Goal: Transaction & Acquisition: Purchase product/service

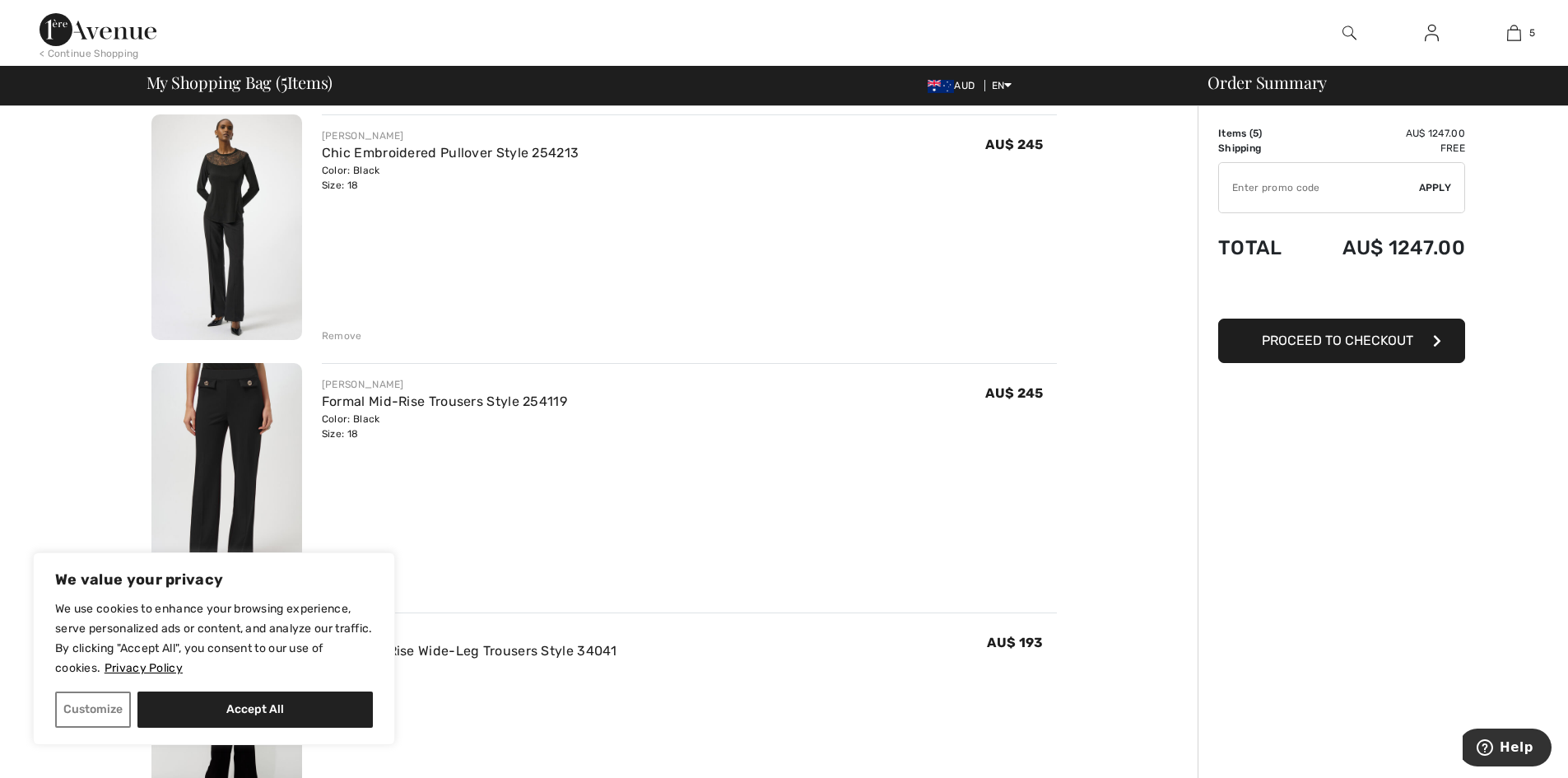
scroll to position [329, 0]
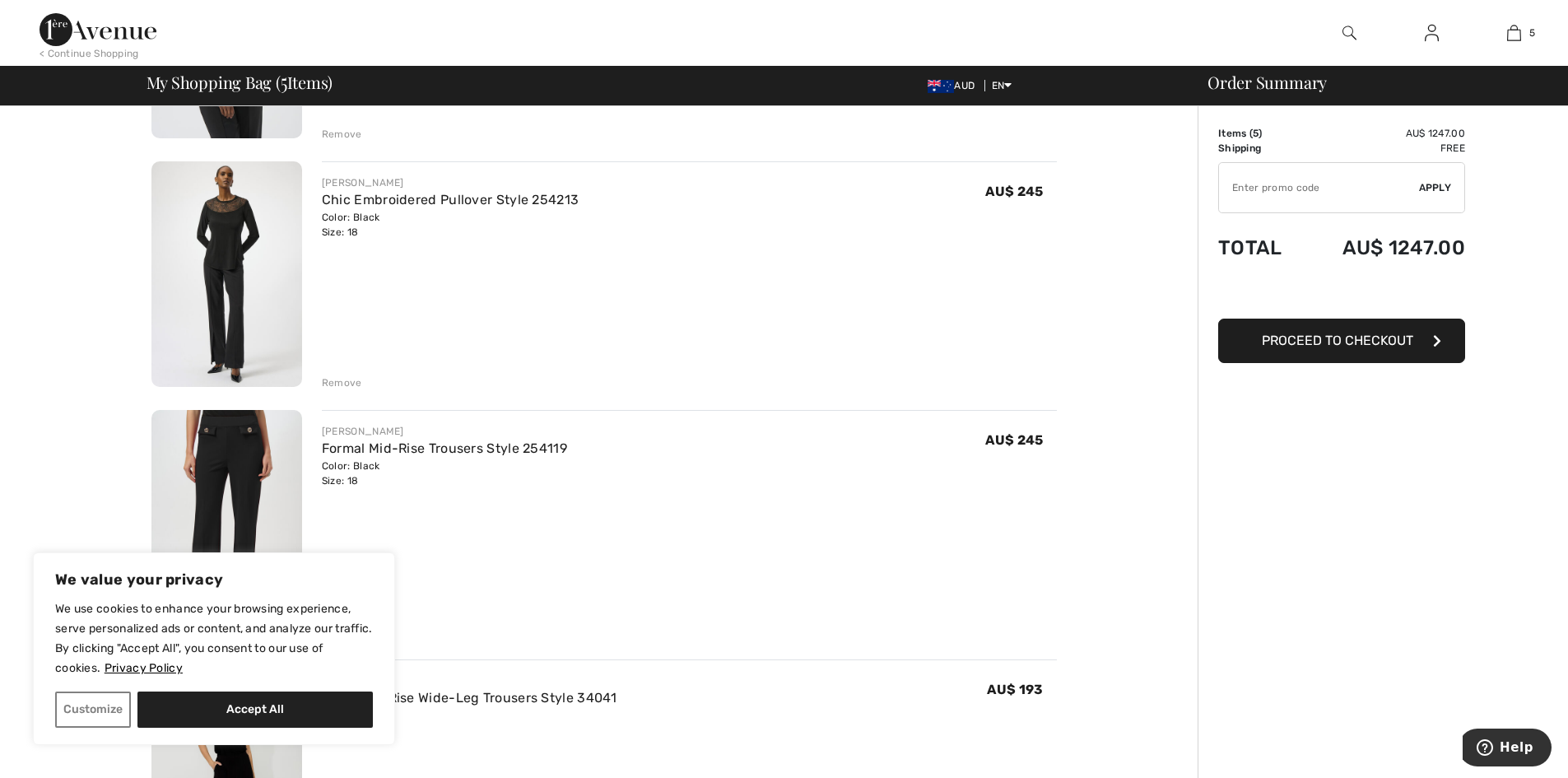
click at [322, 380] on div "Remove" at bounding box center [342, 383] width 41 height 15
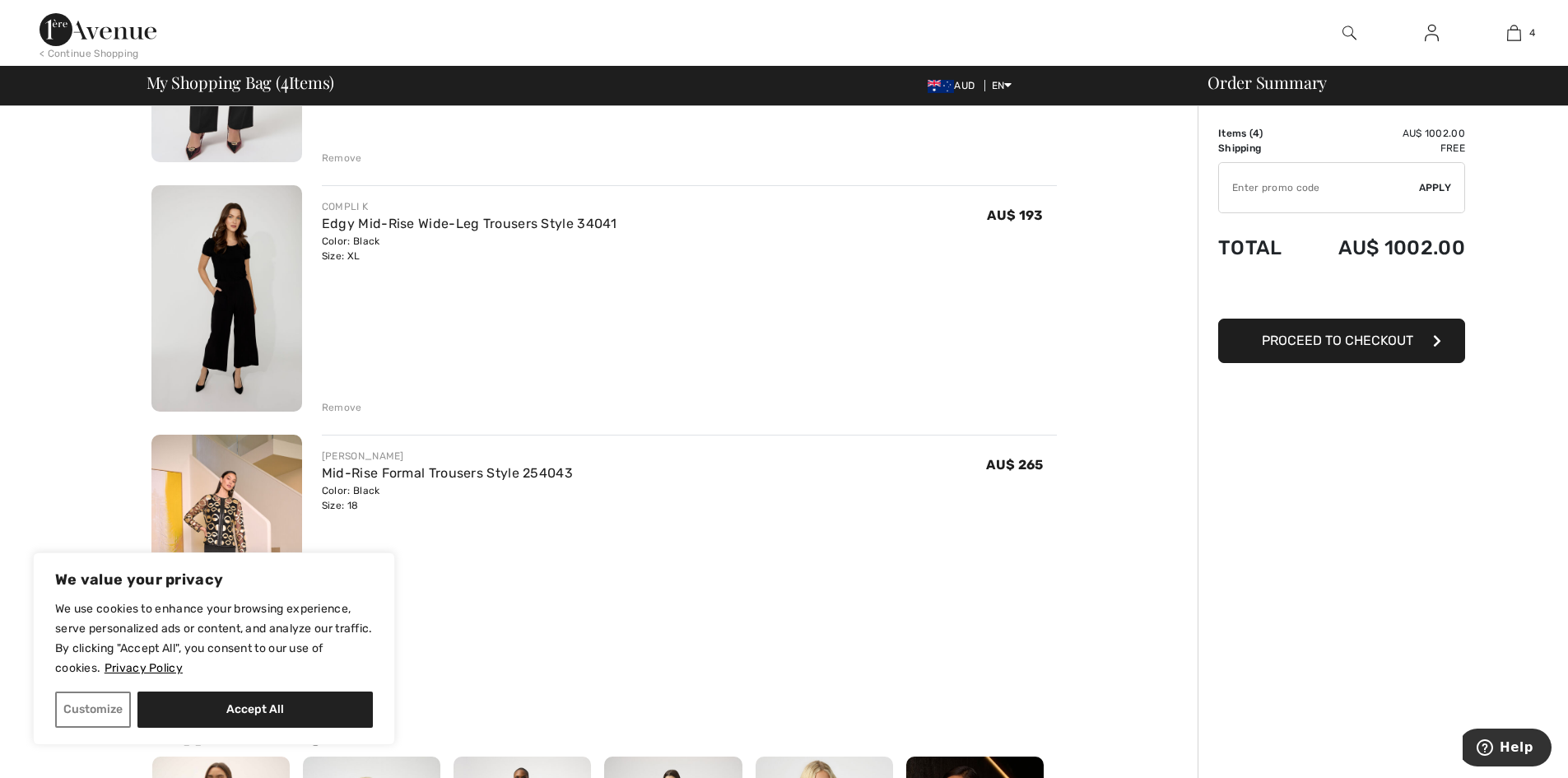
scroll to position [658, 0]
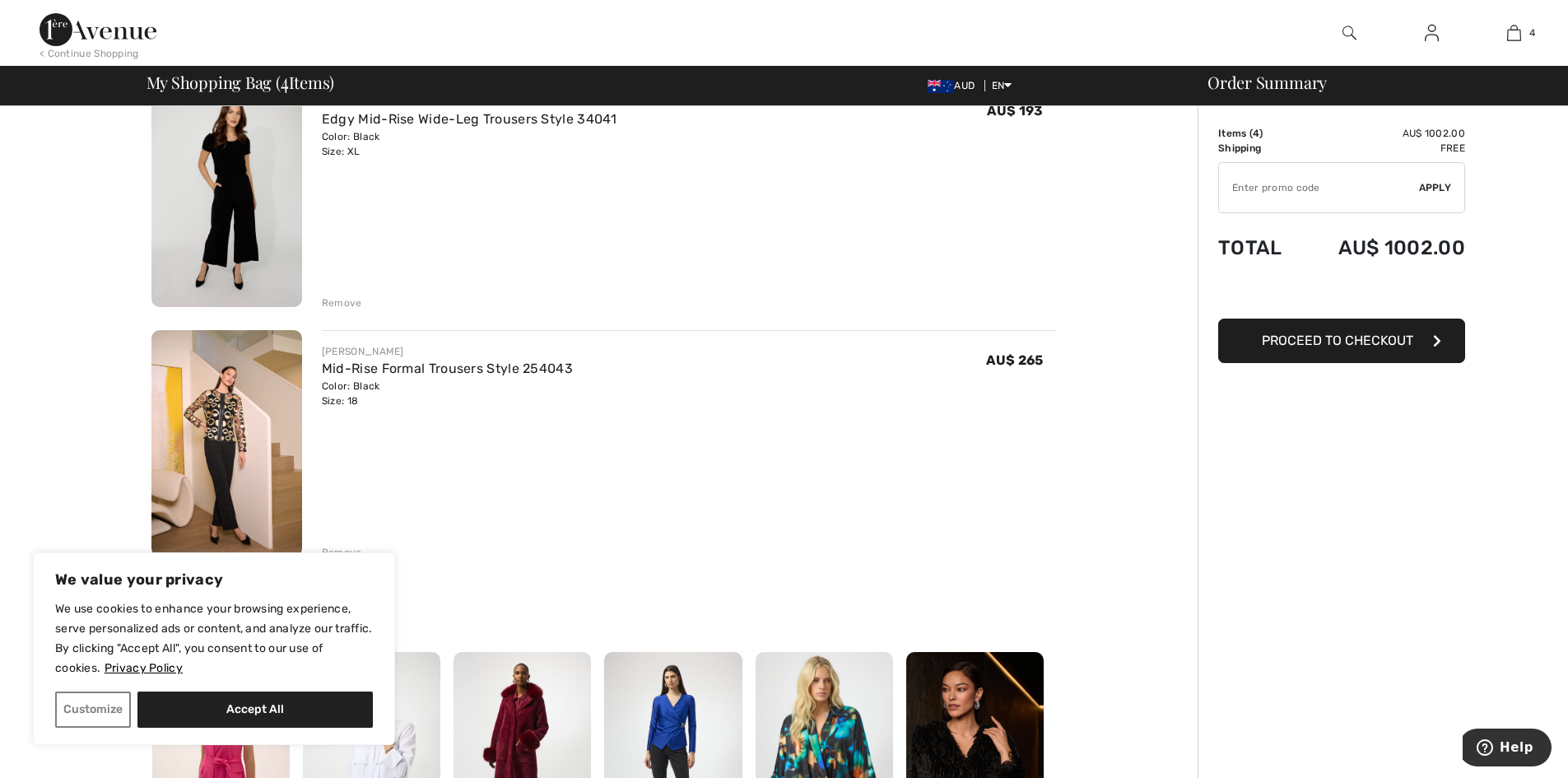
click at [343, 304] on div "Remove" at bounding box center [342, 303] width 41 height 15
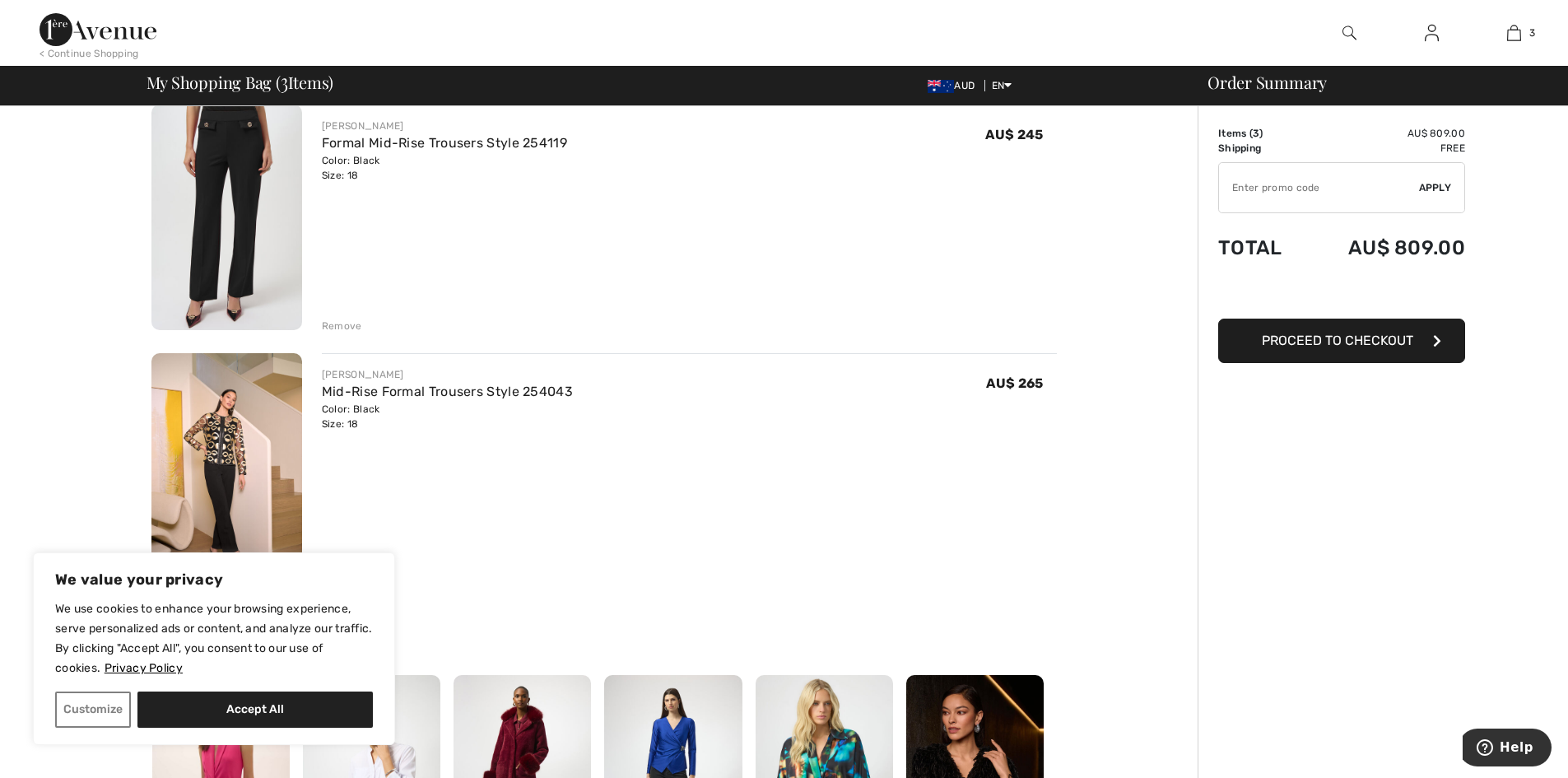
scroll to position [391, 0]
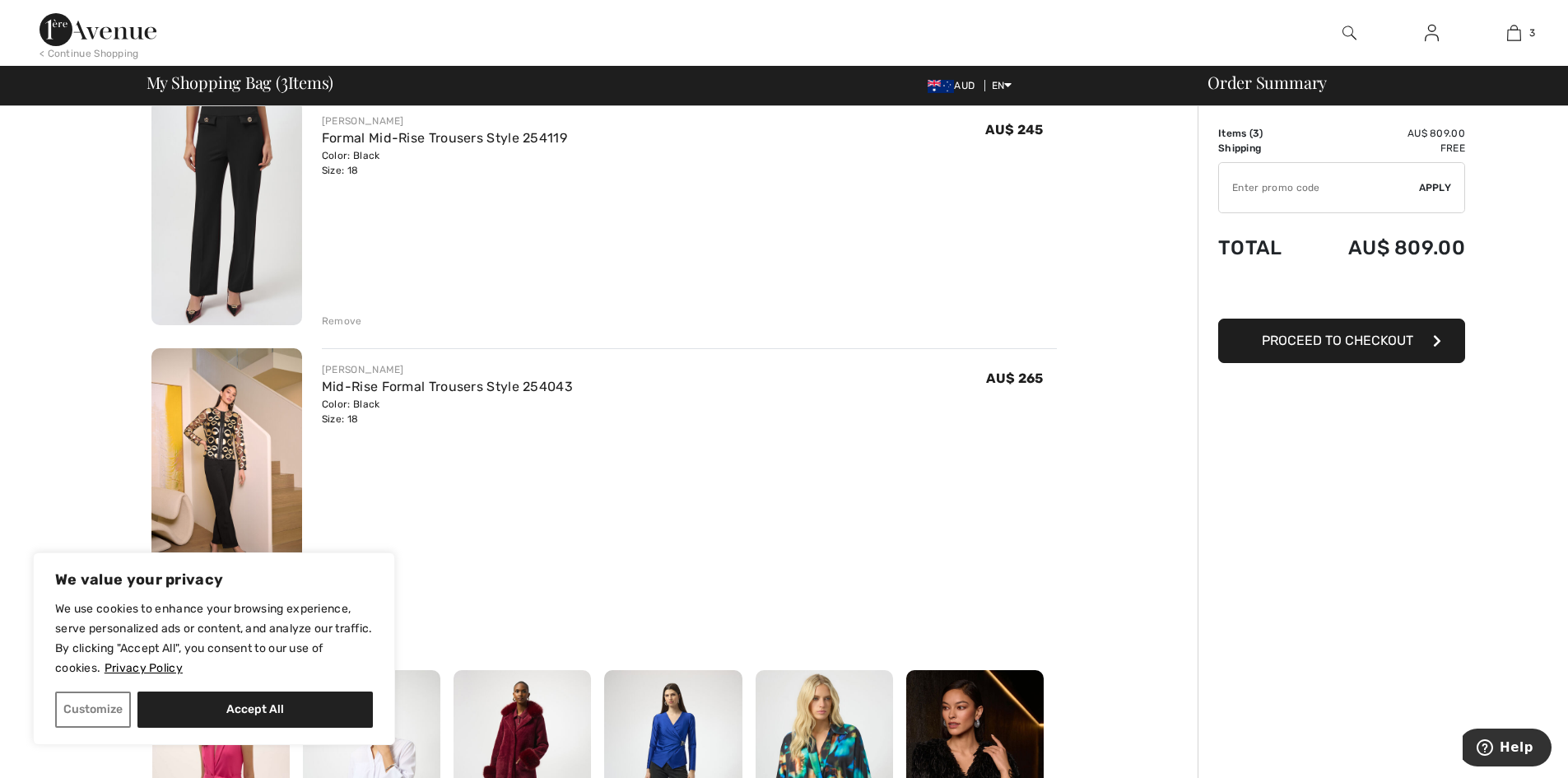
drag, startPoint x: 436, startPoint y: 385, endPoint x: 665, endPoint y: 436, distance: 234.6
click at [437, 386] on link "Mid-Rise Formal Trousers Style 254043" at bounding box center [447, 386] width 251 height 16
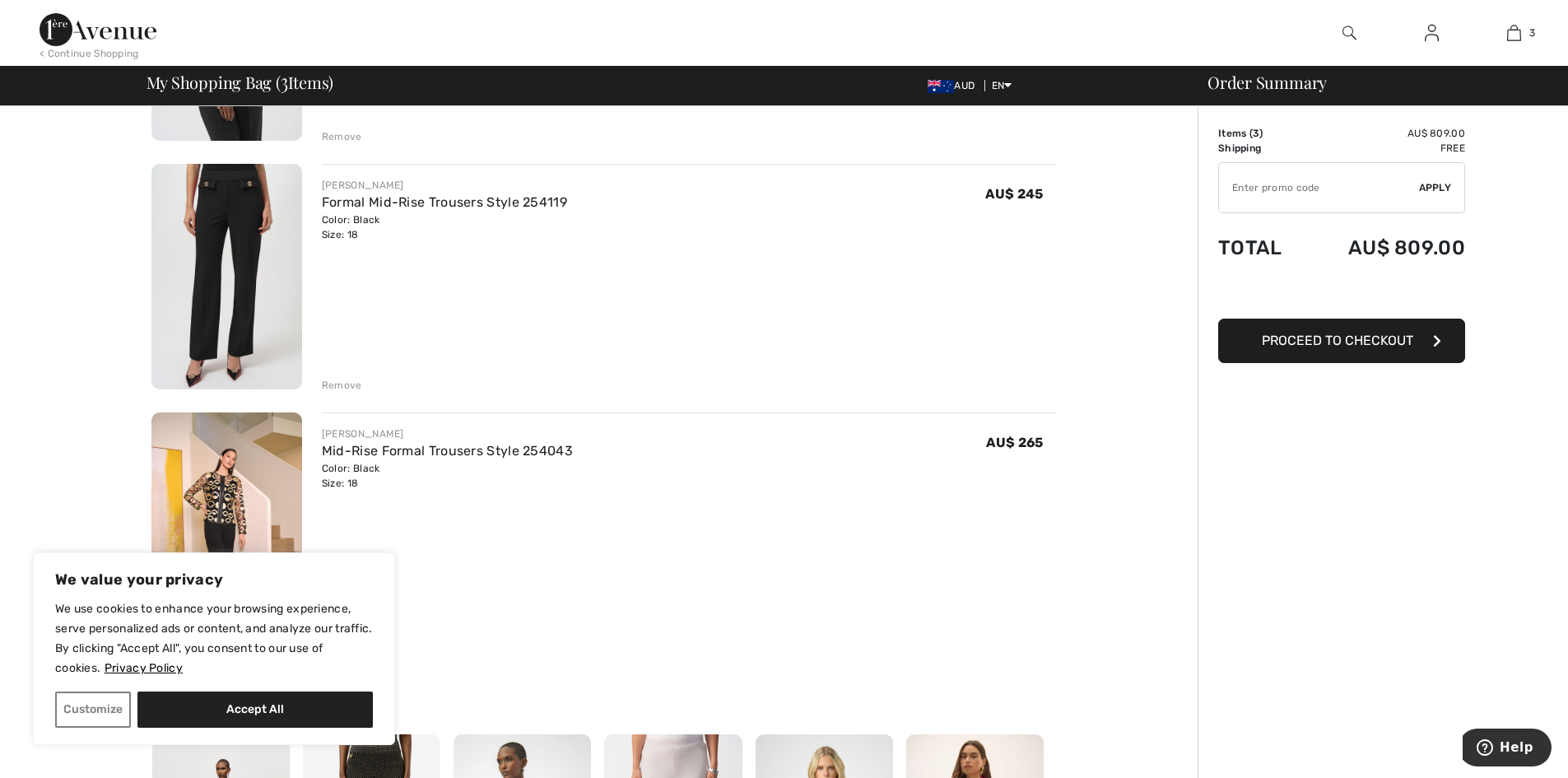
scroll to position [226, 0]
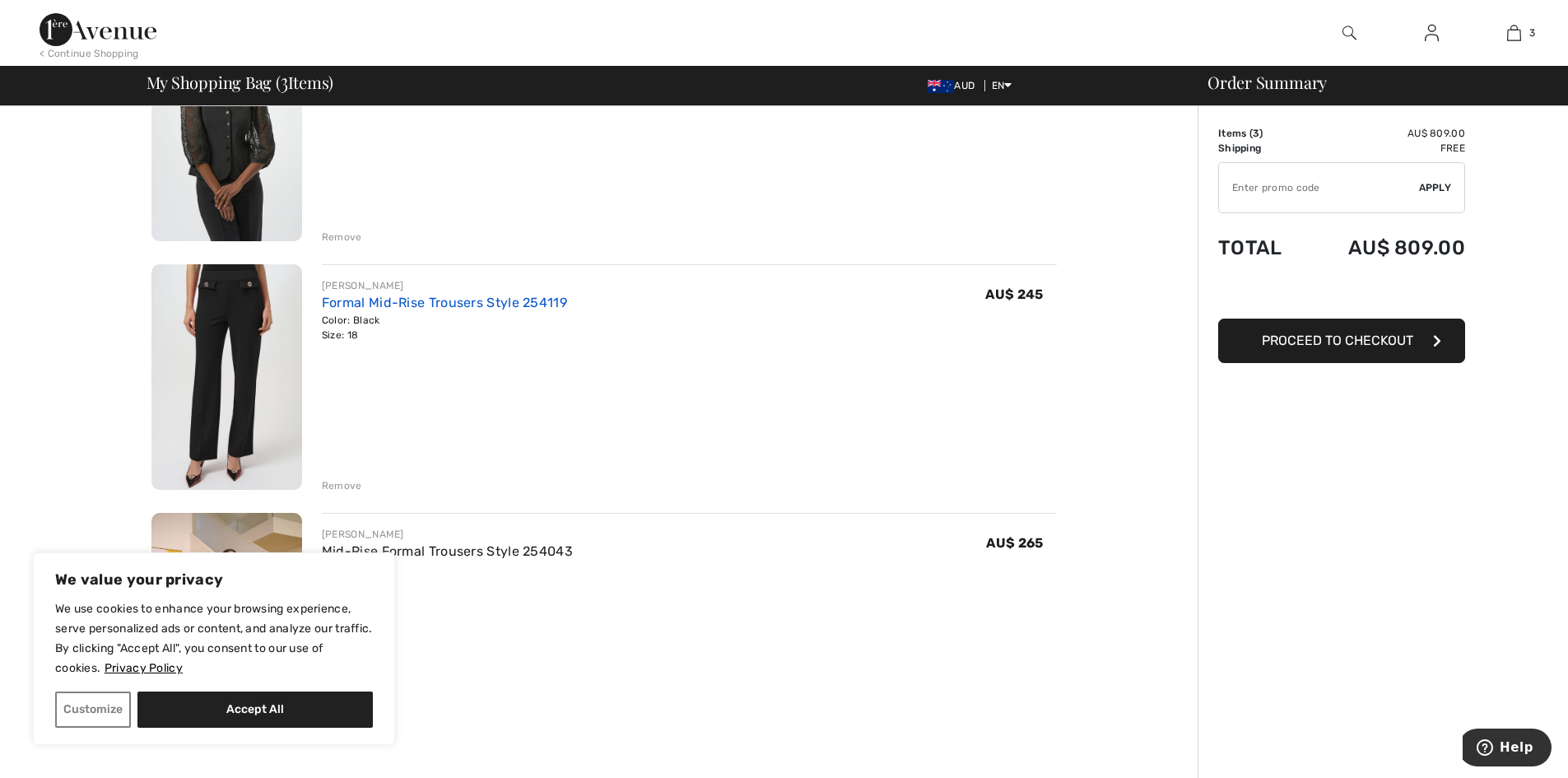
click at [400, 299] on link "Formal Mid-Rise Trousers Style 254119" at bounding box center [444, 302] width 246 height 16
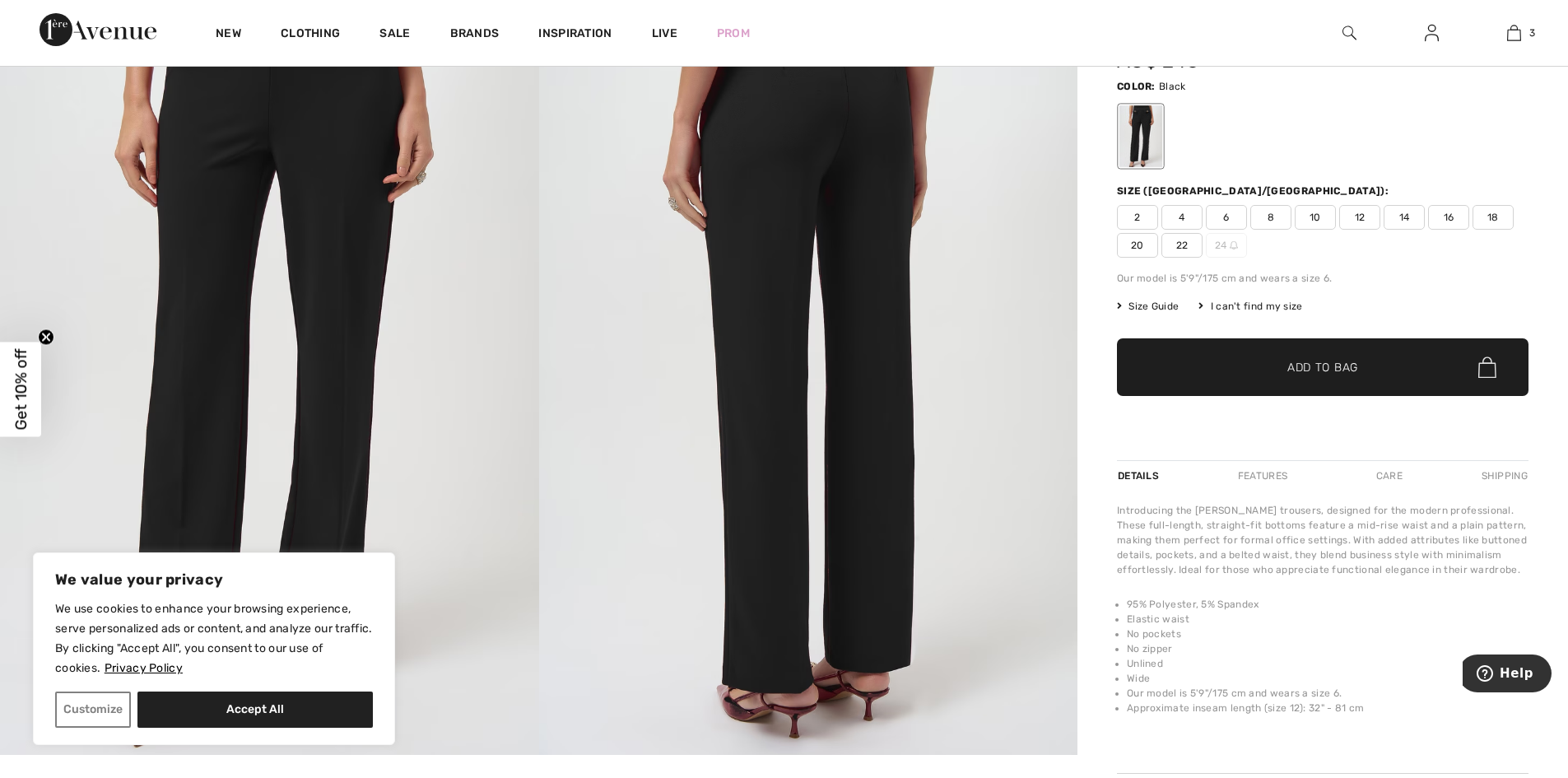
scroll to position [165, 0]
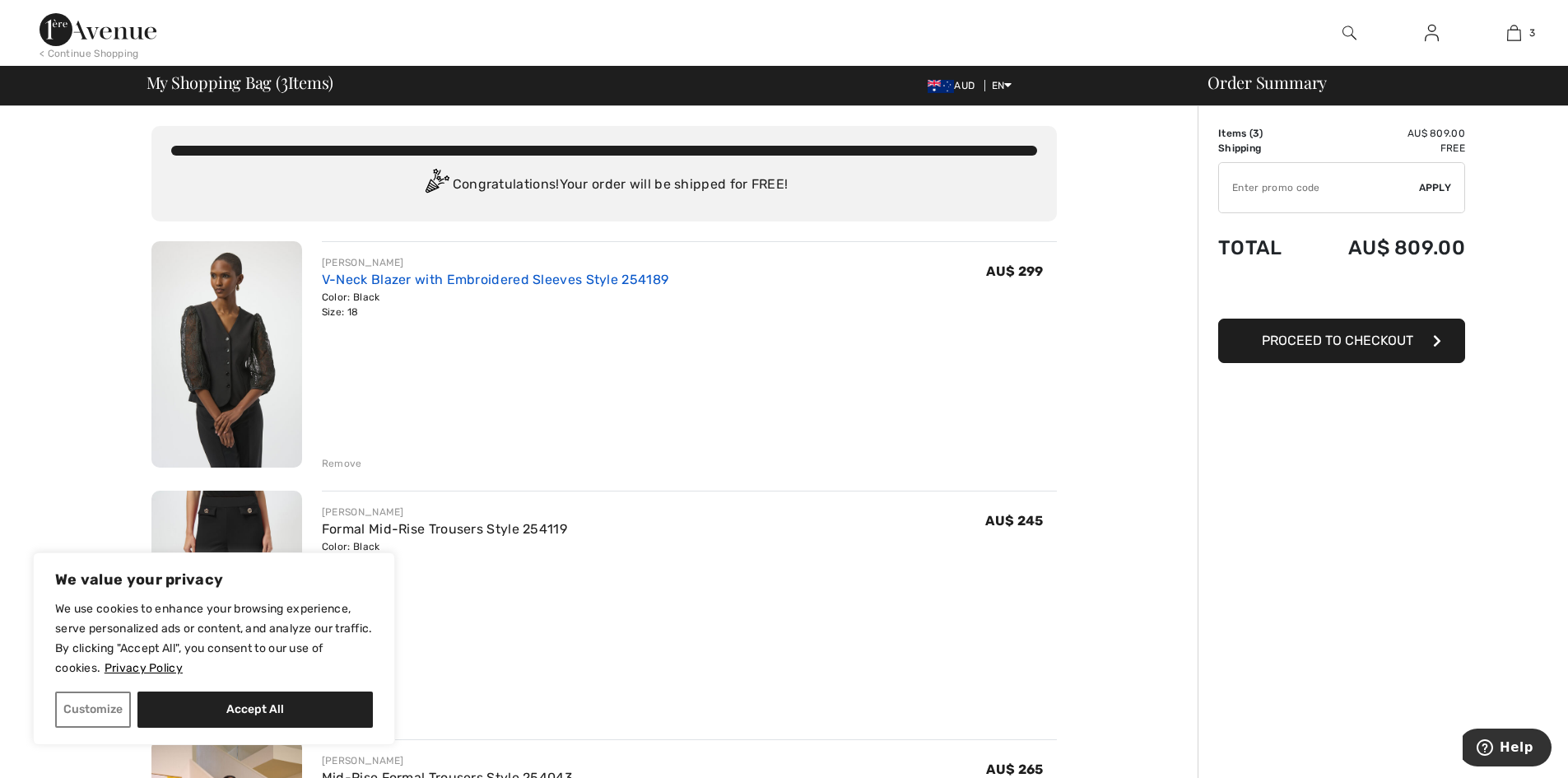
click at [339, 278] on link "V-Neck Blazer with Embroidered Sleeves Style 254189" at bounding box center [495, 279] width 347 height 16
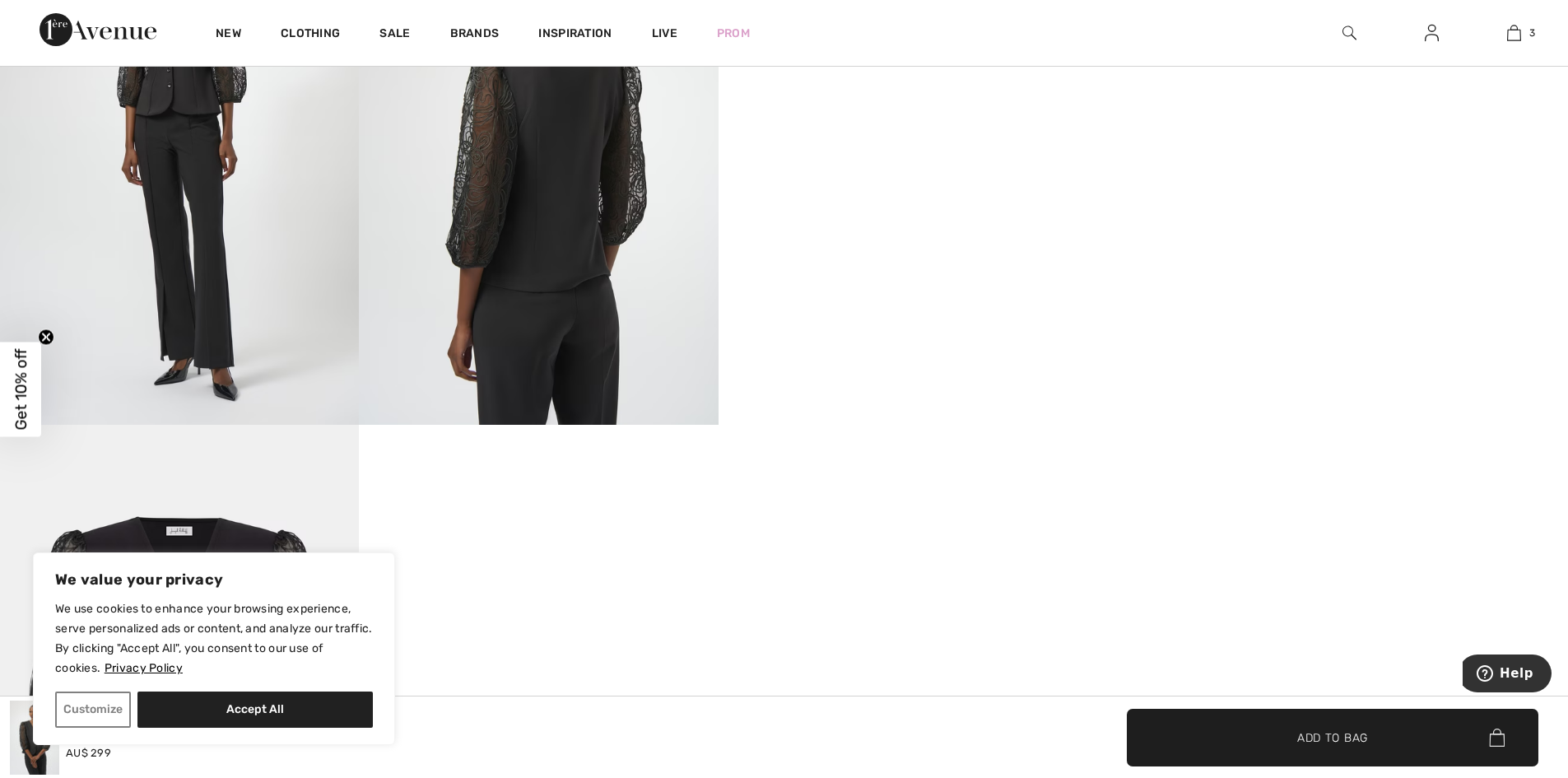
scroll to position [1070, 0]
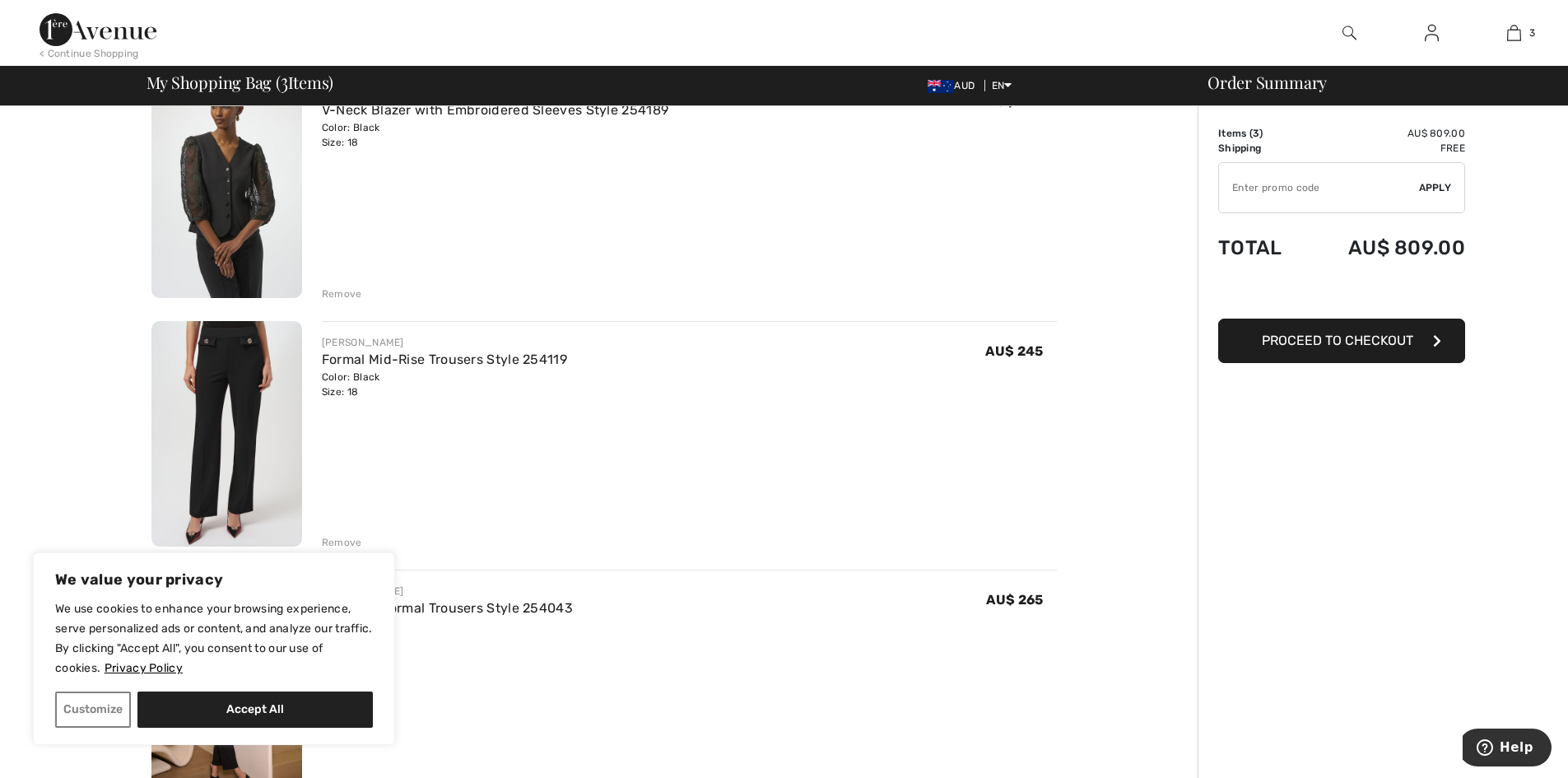
scroll to position [412, 0]
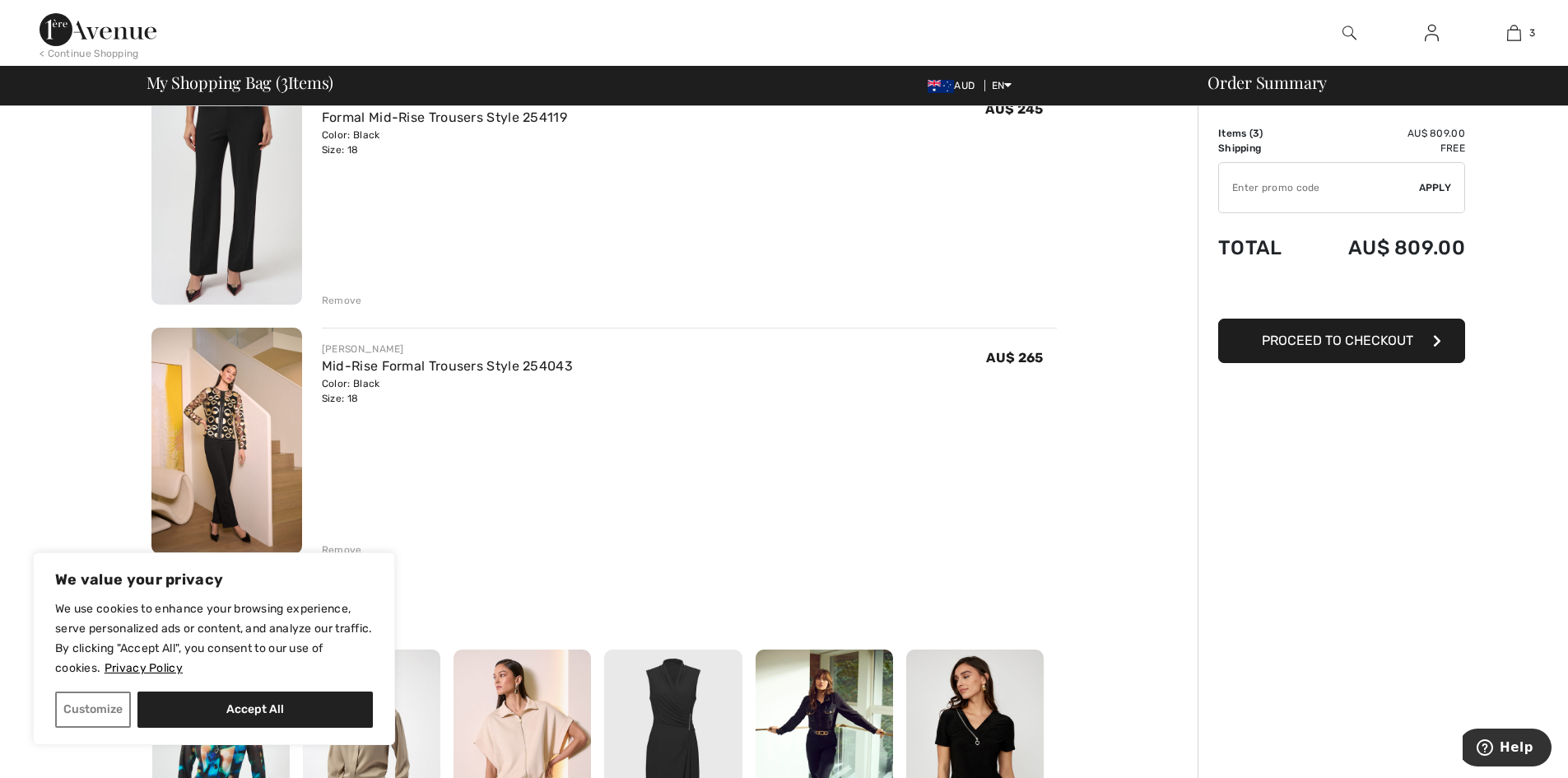
drag, startPoint x: 335, startPoint y: 305, endPoint x: 384, endPoint y: 306, distance: 49.0
click at [335, 305] on div "Remove" at bounding box center [342, 300] width 41 height 15
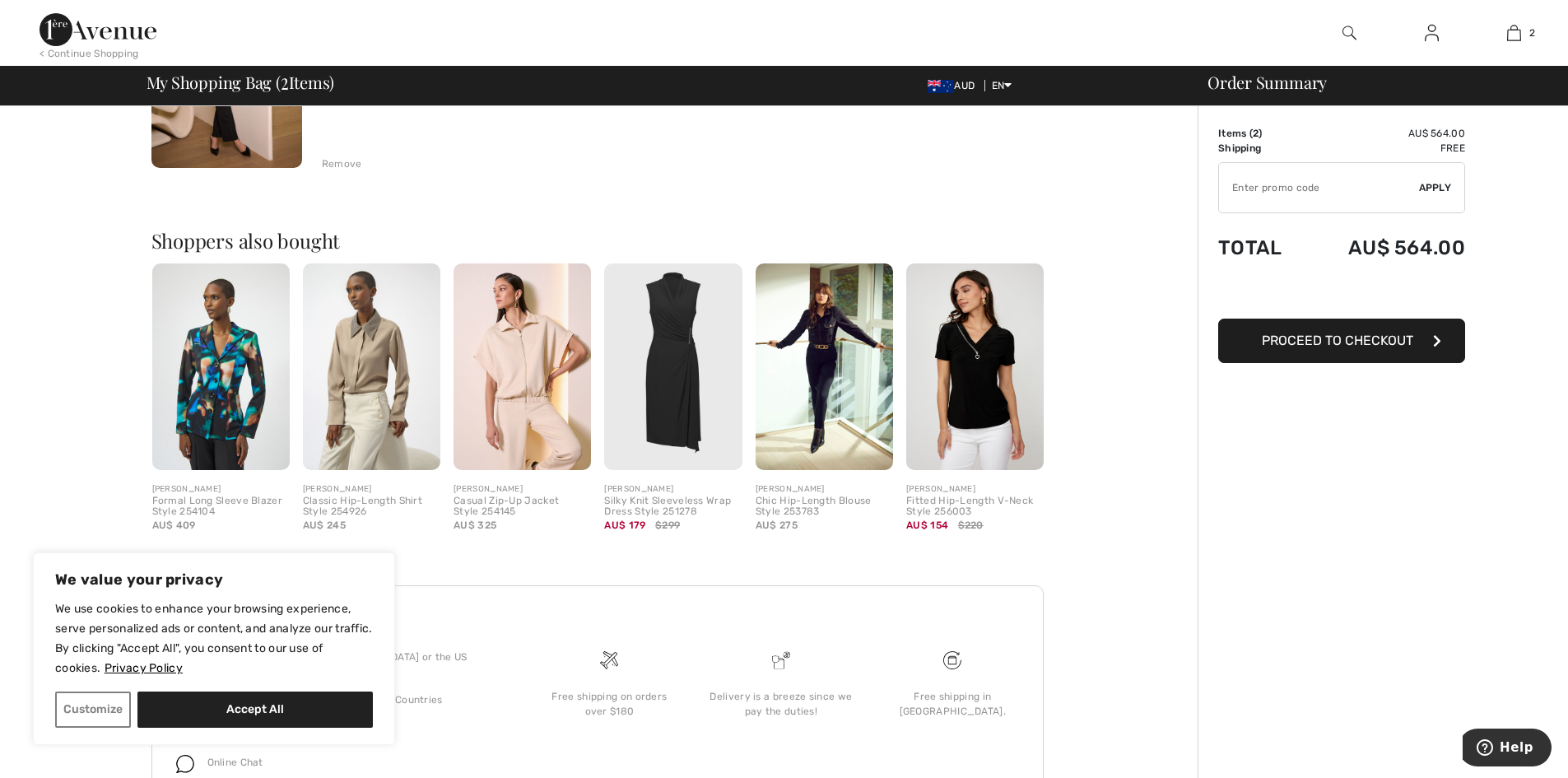
scroll to position [555, 0]
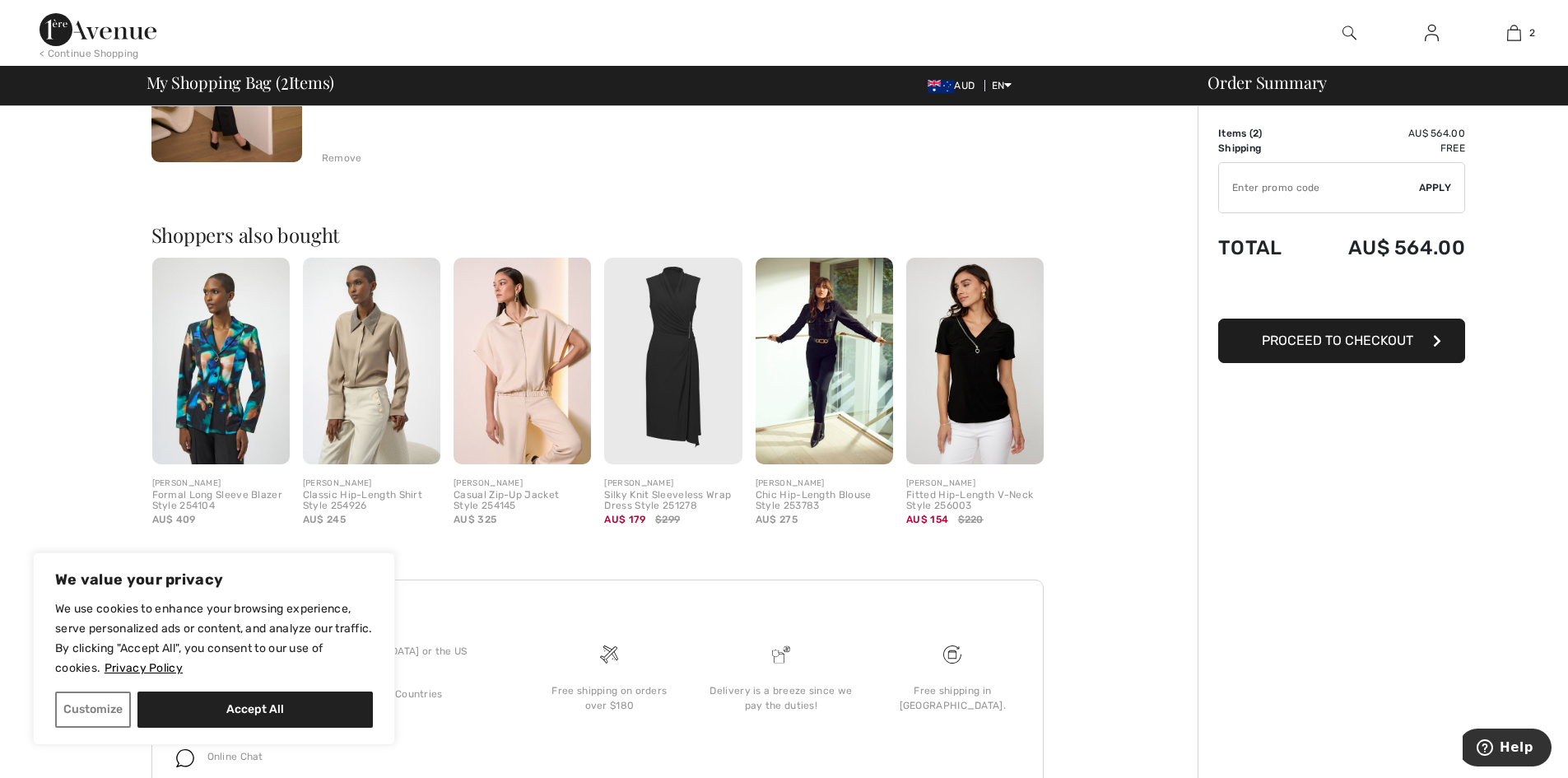
drag, startPoint x: 345, startPoint y: 159, endPoint x: 420, endPoint y: 197, distance: 84.1
click at [345, 158] on div "Remove" at bounding box center [342, 159] width 41 height 15
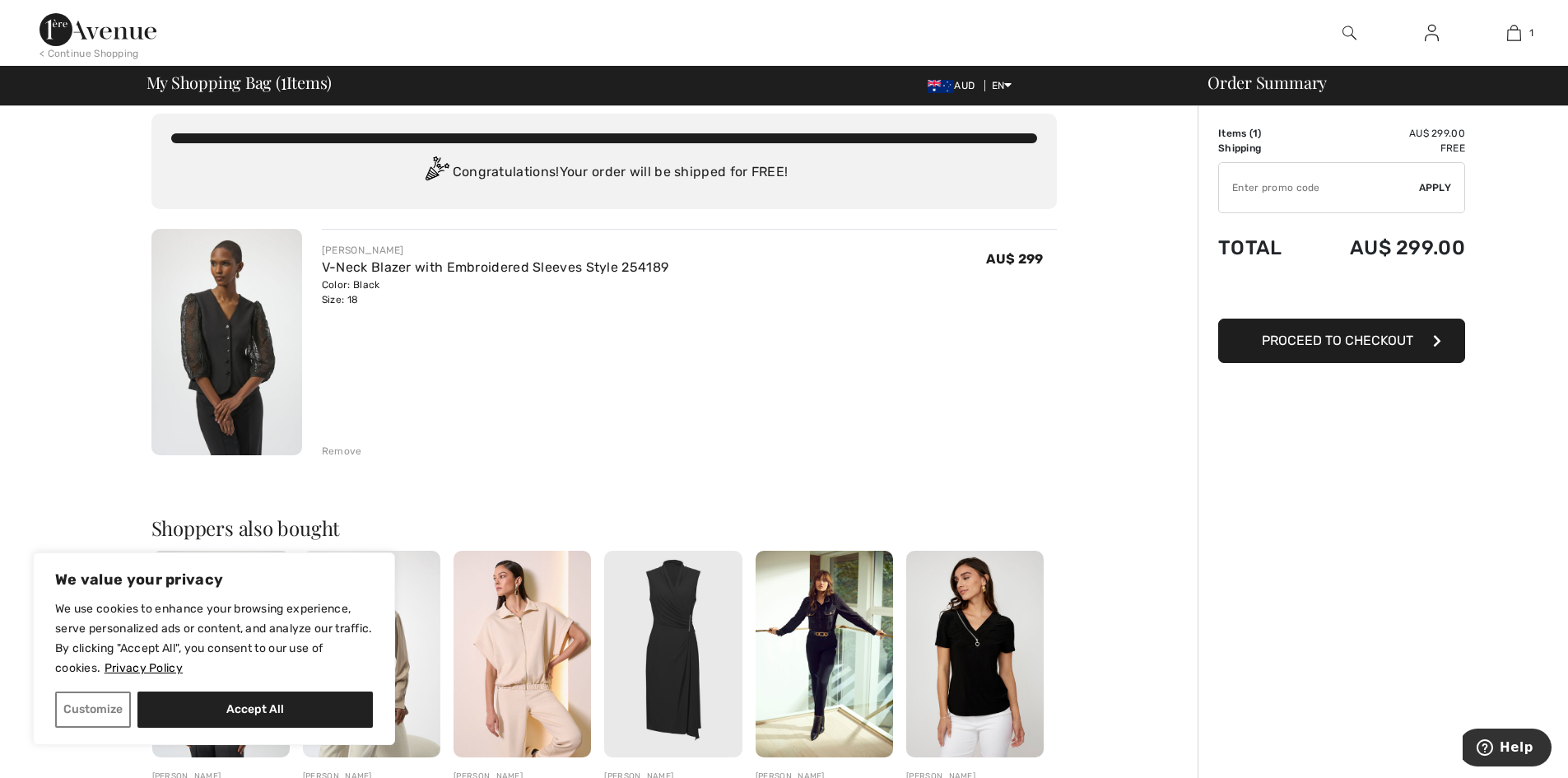
scroll to position [0, 0]
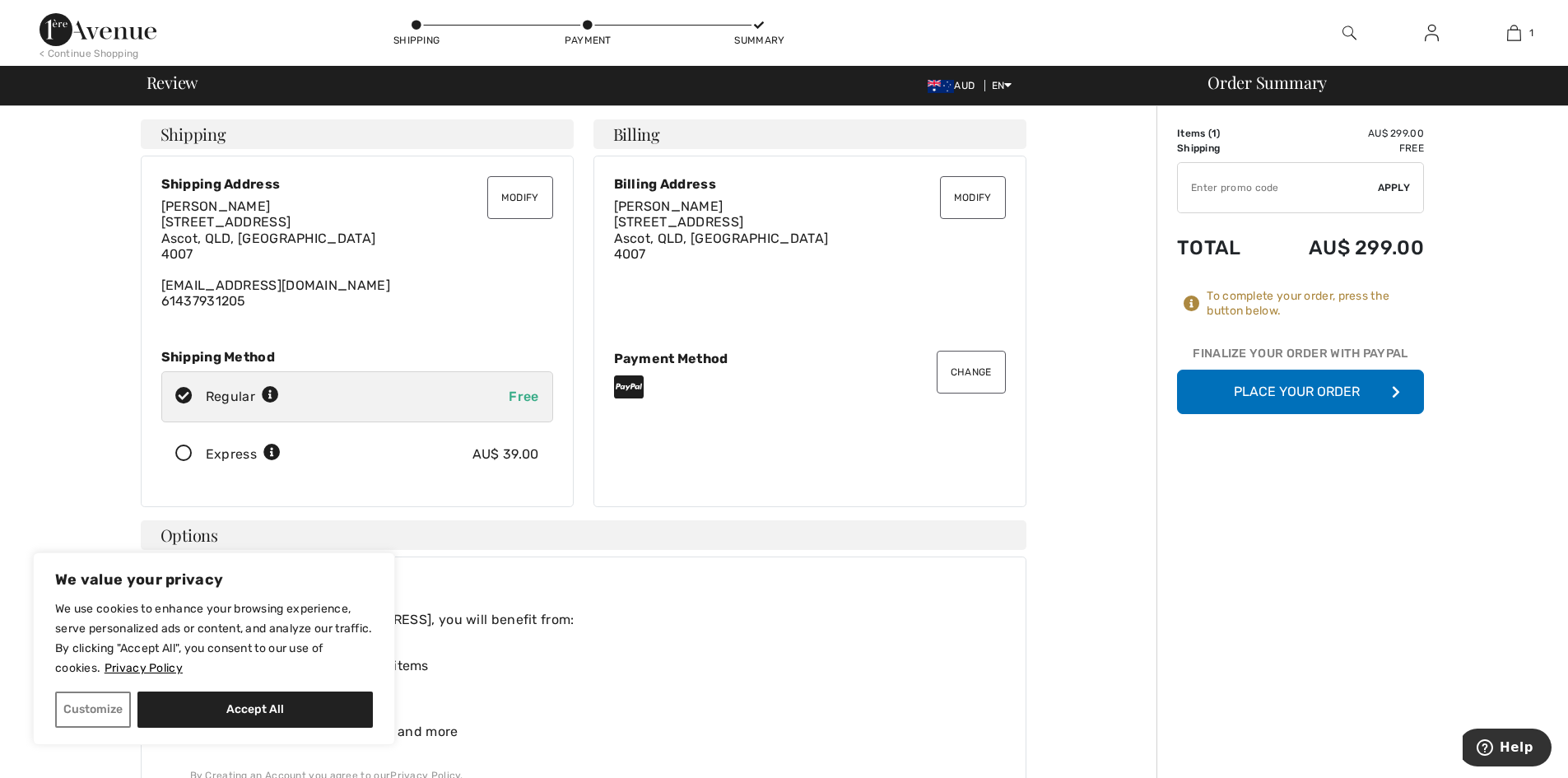
click at [1241, 396] on button "Place Your Order" at bounding box center [1300, 392] width 247 height 45
